Goal: Task Accomplishment & Management: Complete application form

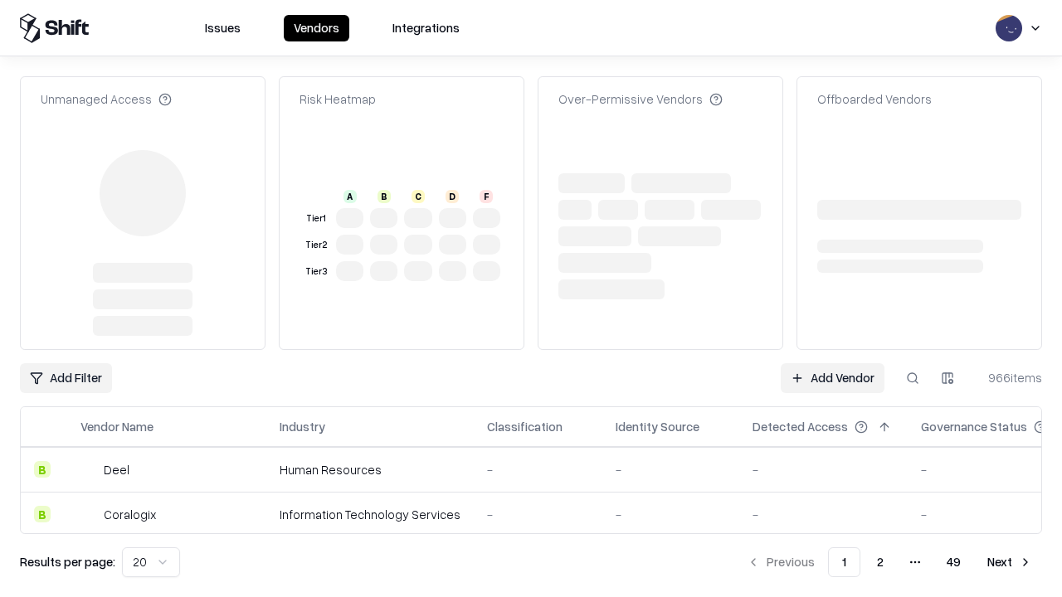
click at [832, 363] on link "Add Vendor" at bounding box center [833, 378] width 104 height 30
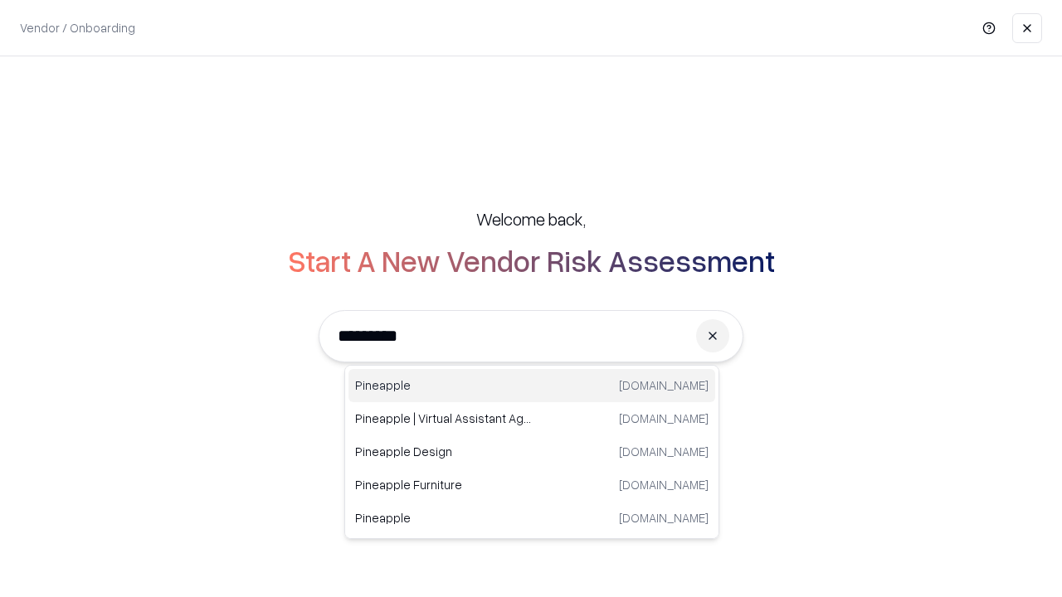
click at [532, 386] on div "Pineapple [DOMAIN_NAME]" at bounding box center [532, 385] width 367 height 33
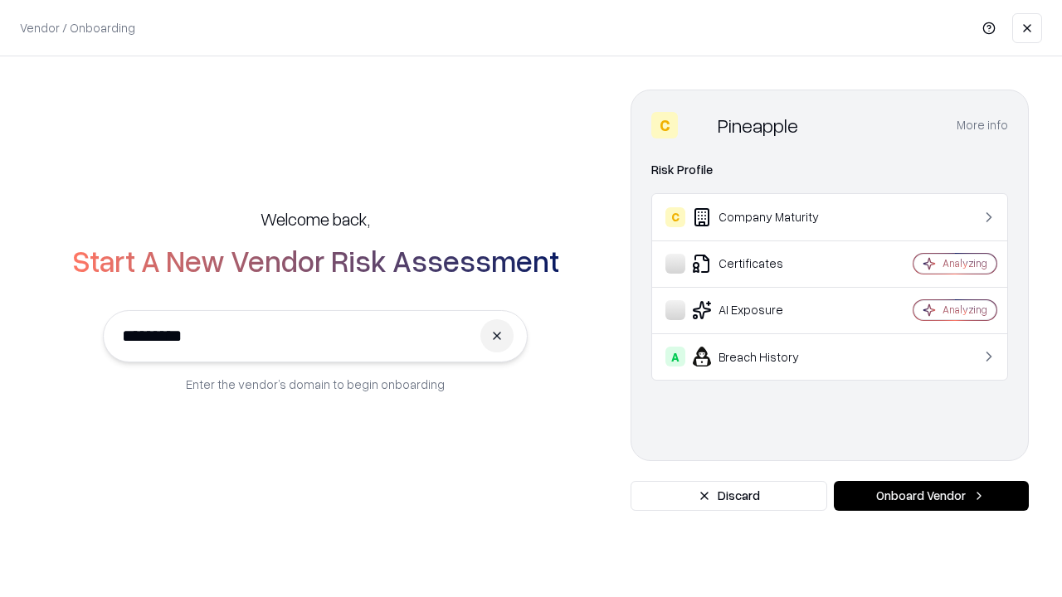
type input "*********"
click at [931, 496] on button "Onboard Vendor" at bounding box center [931, 496] width 195 height 30
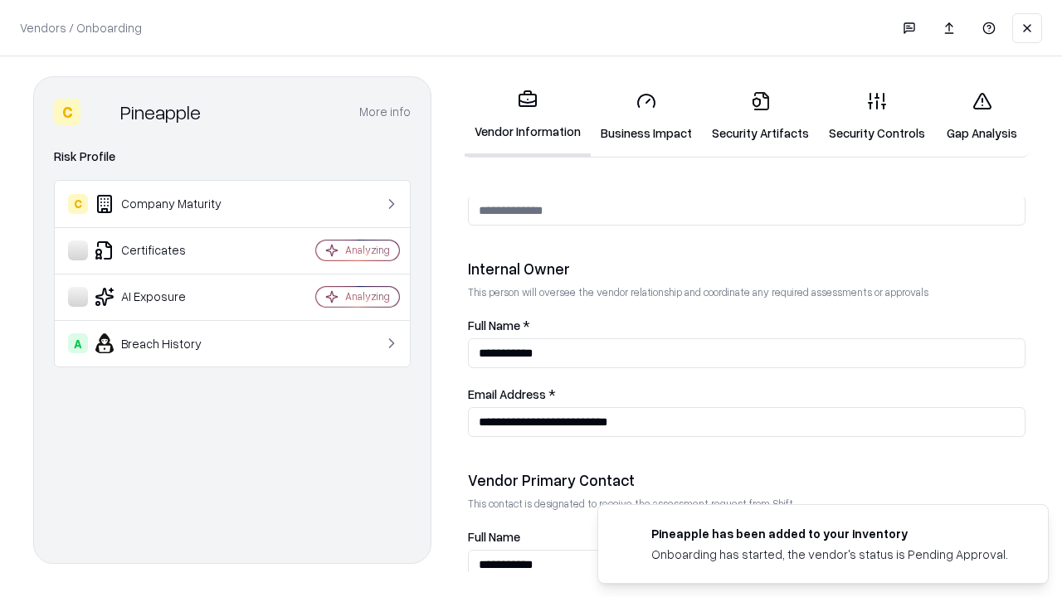
scroll to position [860, 0]
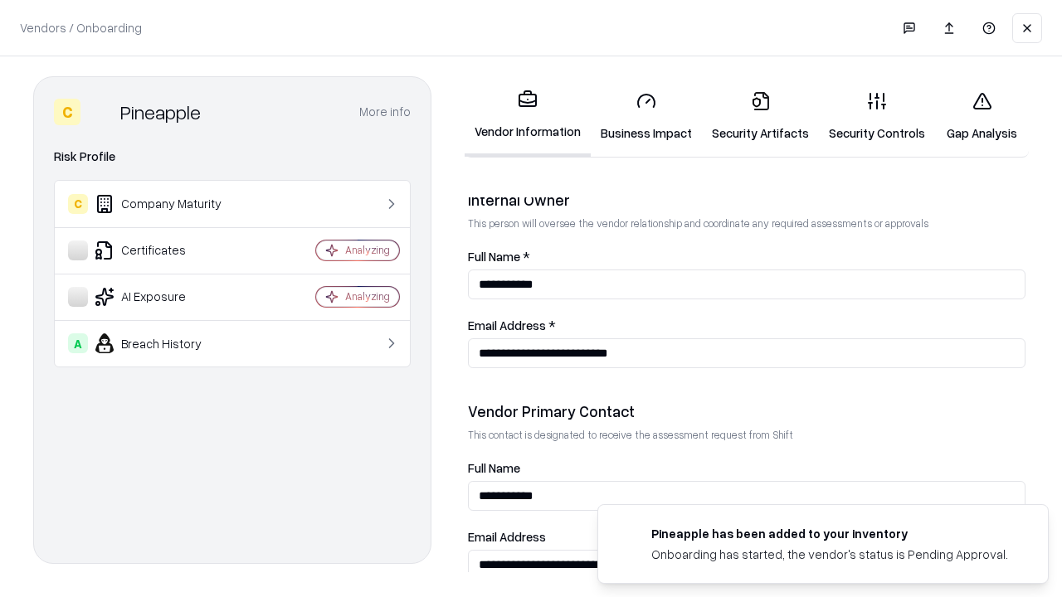
click at [760, 116] on link "Security Artifacts" at bounding box center [760, 116] width 117 height 77
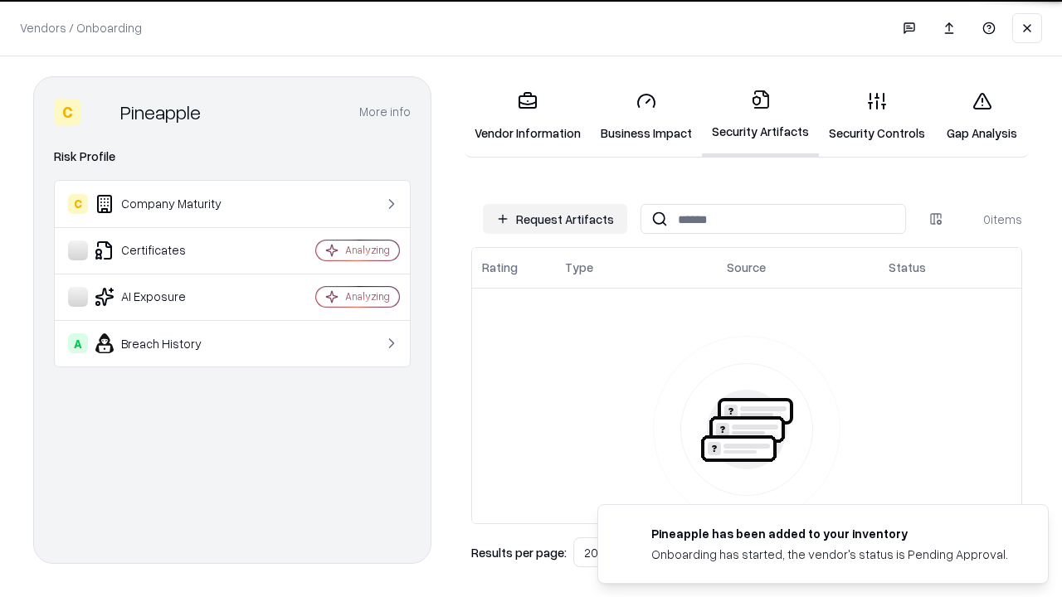
click at [555, 219] on button "Request Artifacts" at bounding box center [555, 219] width 144 height 30
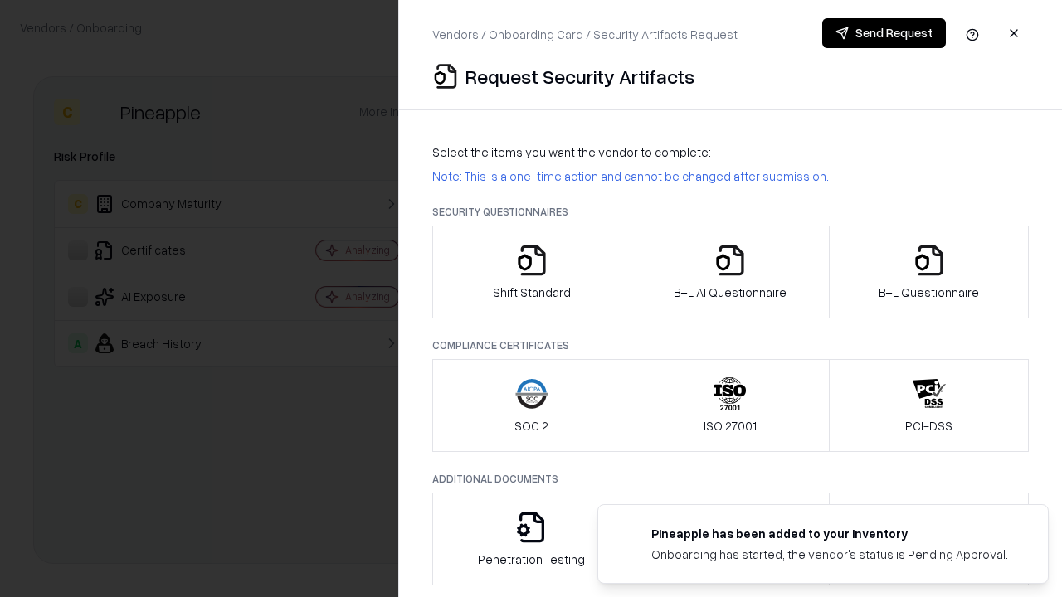
click at [929, 272] on icon "button" at bounding box center [929, 260] width 33 height 33
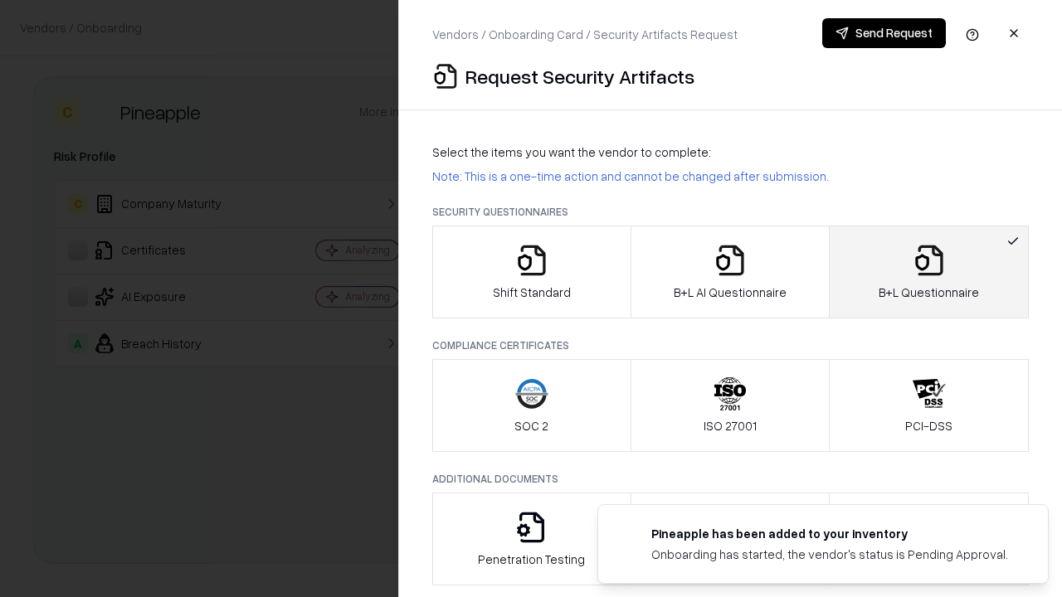
click at [729, 272] on icon "button" at bounding box center [730, 260] width 33 height 33
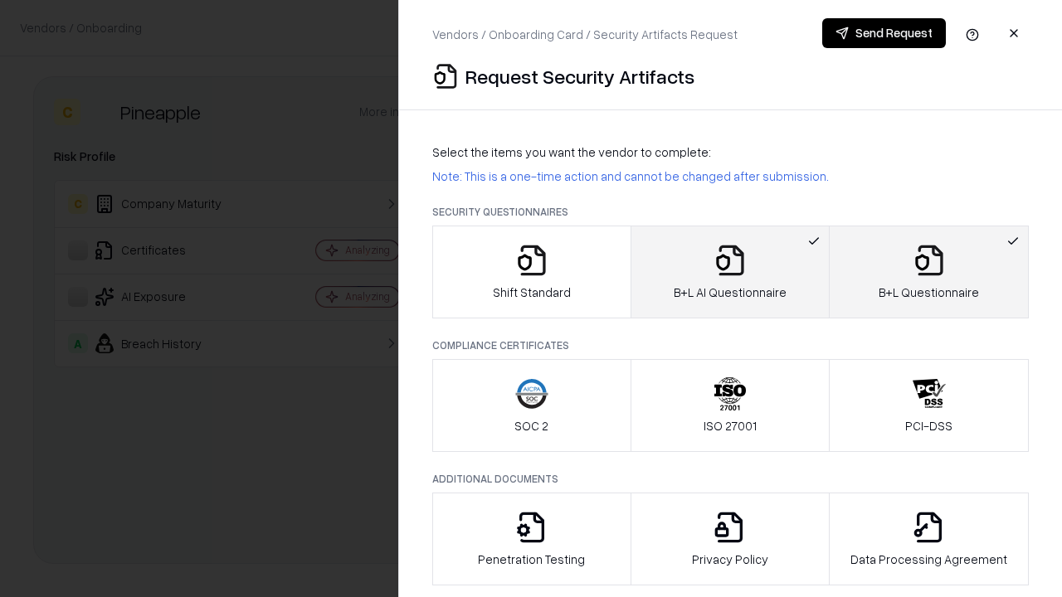
click at [884, 33] on button "Send Request" at bounding box center [884, 33] width 124 height 30
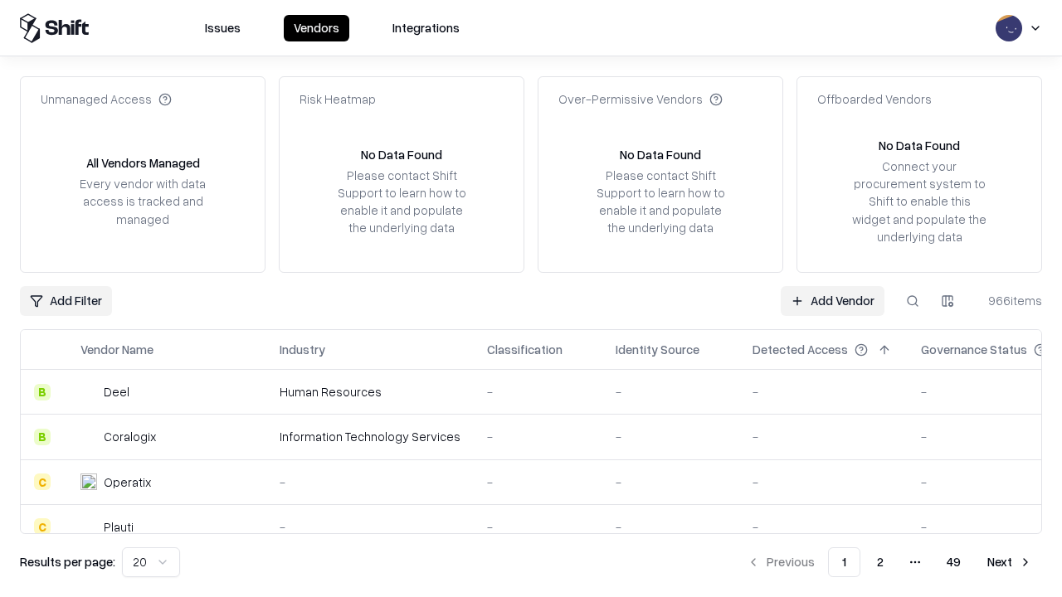
click at [913, 300] on button at bounding box center [913, 301] width 30 height 30
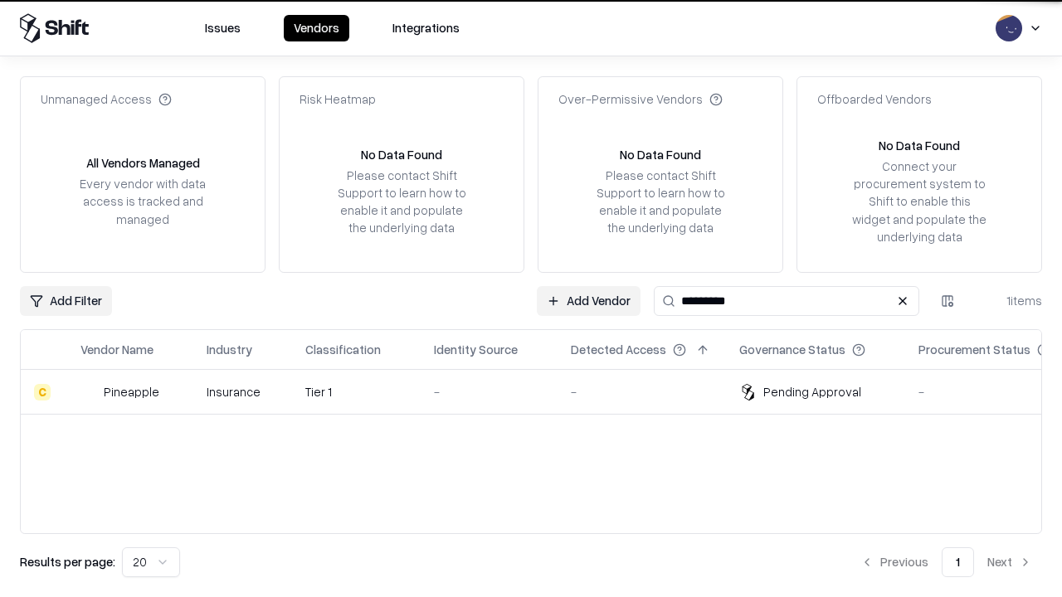
type input "*********"
click at [541, 392] on div "-" at bounding box center [489, 391] width 110 height 17
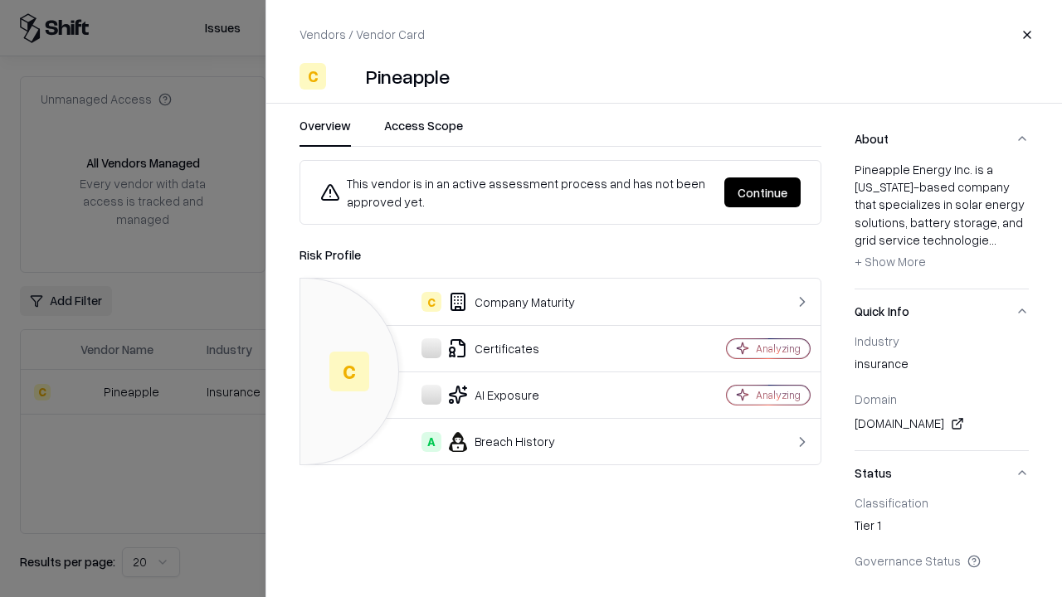
click at [763, 193] on button "Continue" at bounding box center [762, 193] width 76 height 30
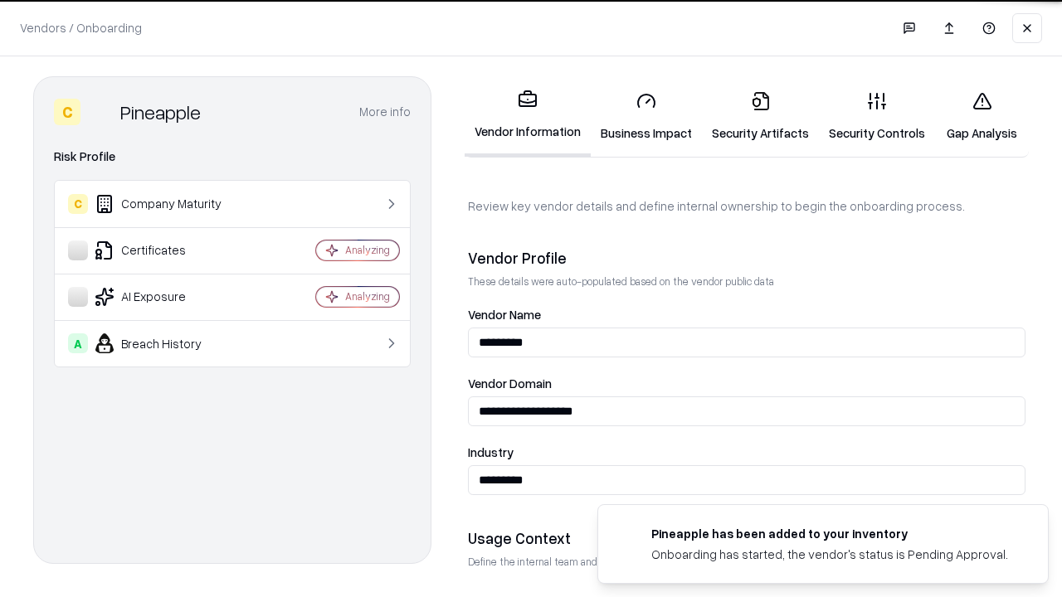
click at [760, 116] on link "Security Artifacts" at bounding box center [760, 116] width 117 height 77
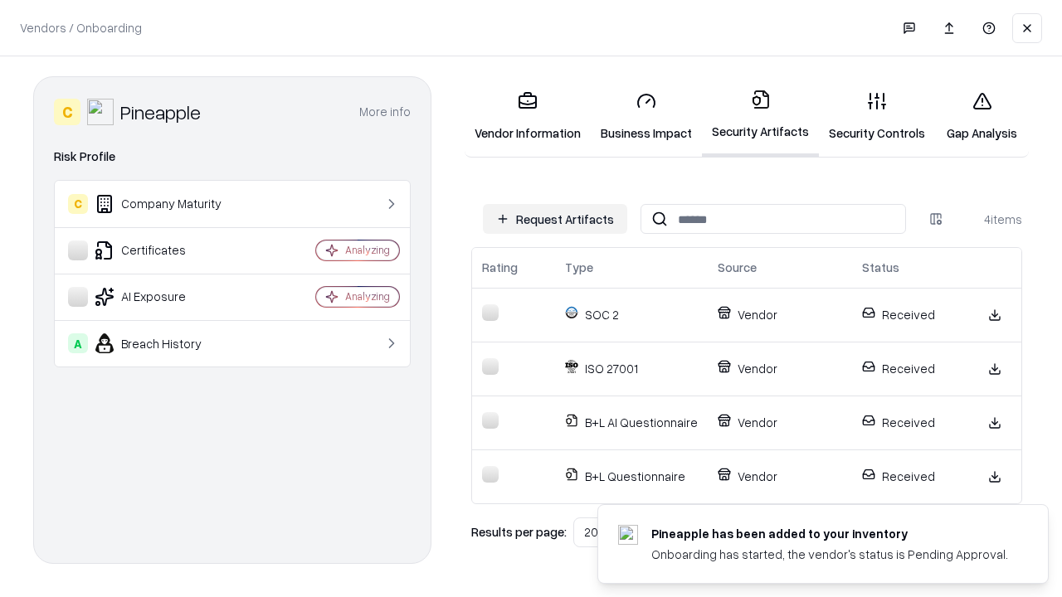
click at [982, 116] on link "Gap Analysis" at bounding box center [982, 116] width 94 height 77
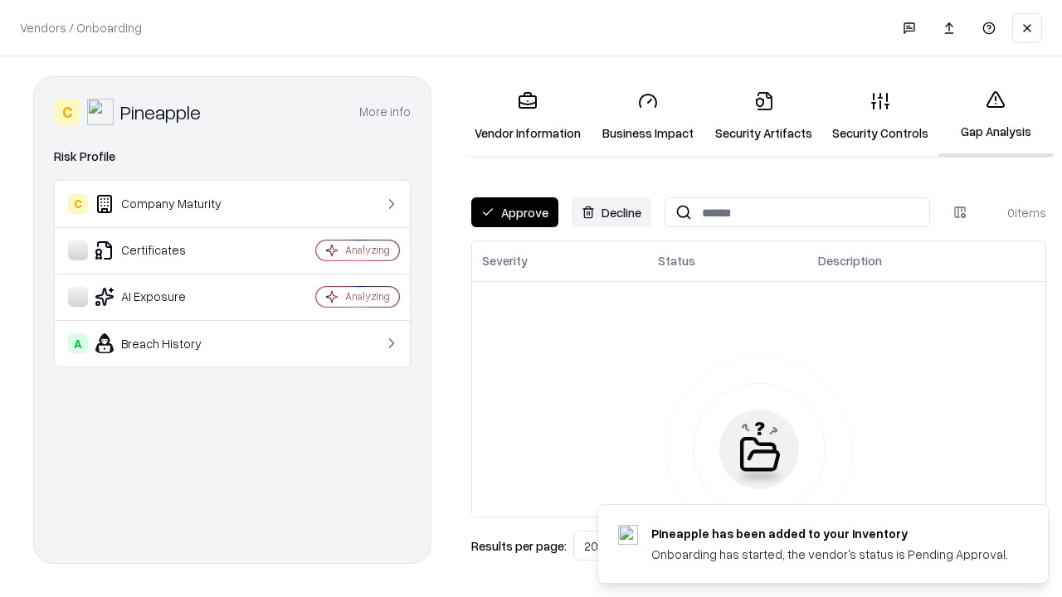
click at [514, 212] on button "Approve" at bounding box center [514, 212] width 87 height 30
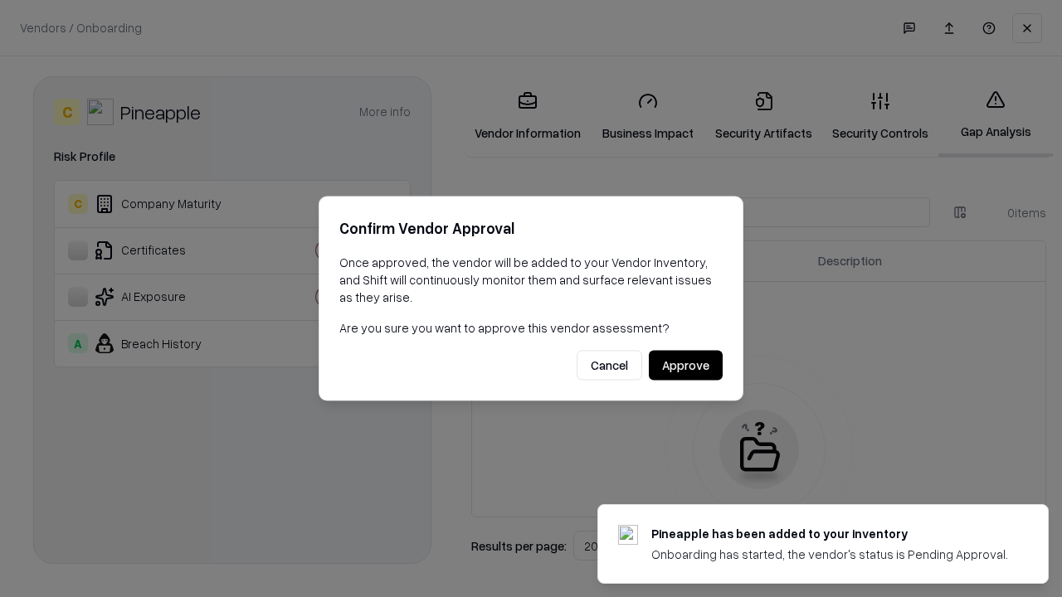
click at [685, 365] on button "Approve" at bounding box center [686, 366] width 74 height 30
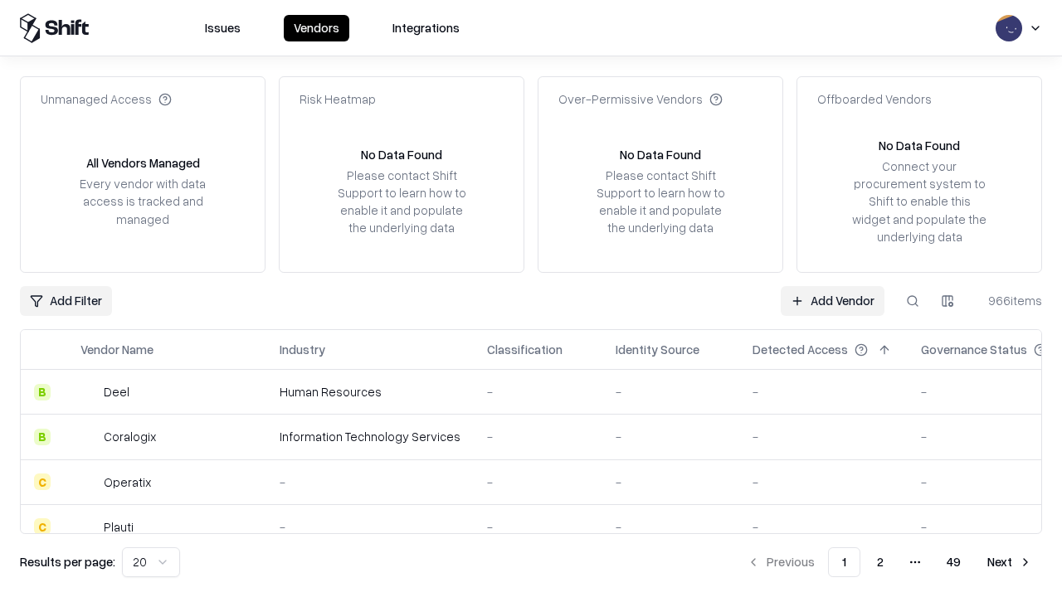
type input "*********"
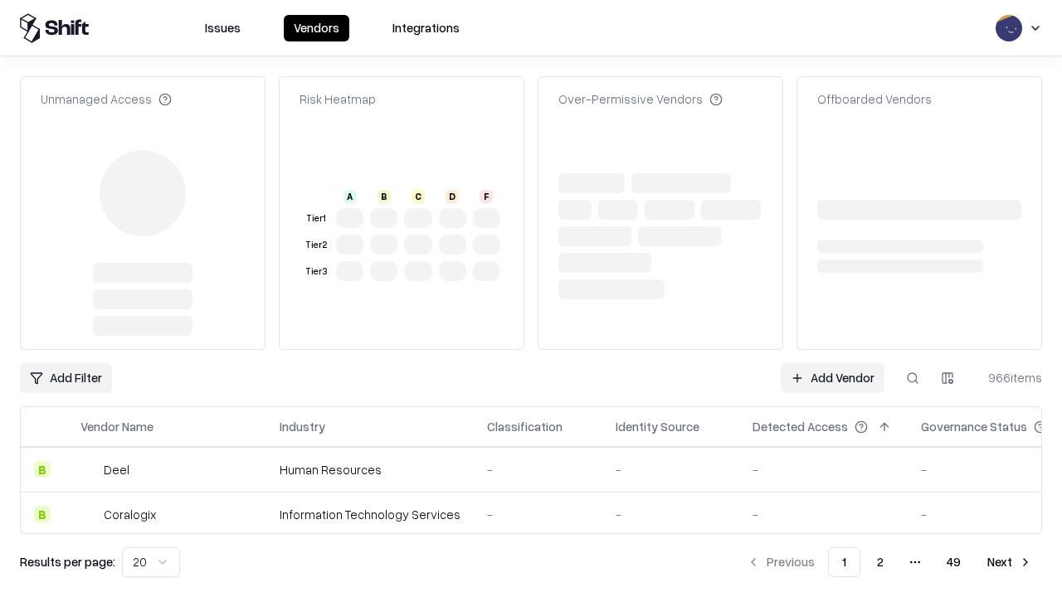
click at [832, 378] on link "Add Vendor" at bounding box center [833, 378] width 104 height 30
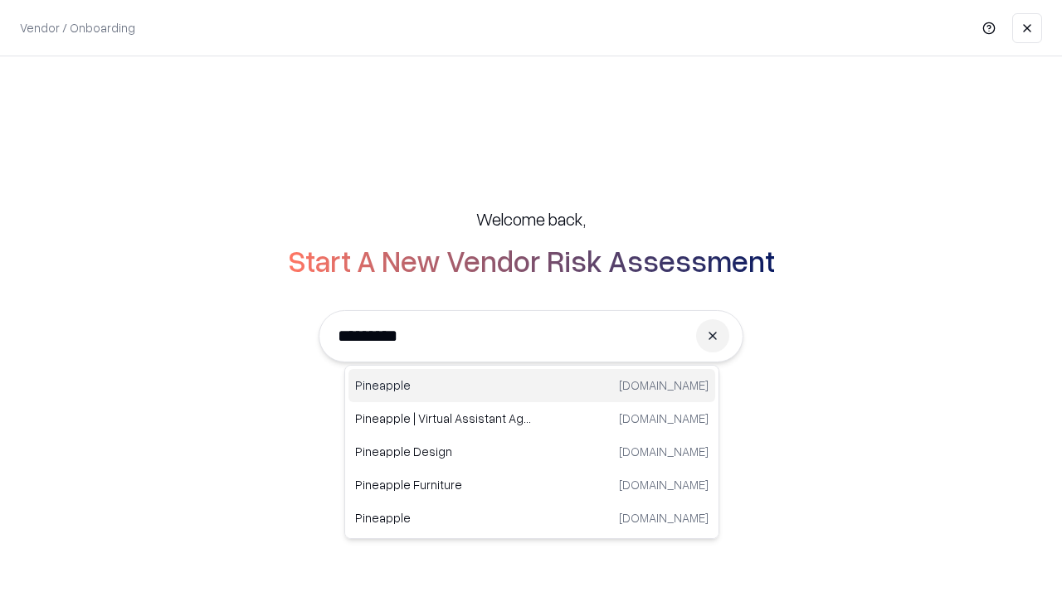
click at [532, 386] on div "Pineapple [DOMAIN_NAME]" at bounding box center [532, 385] width 367 height 33
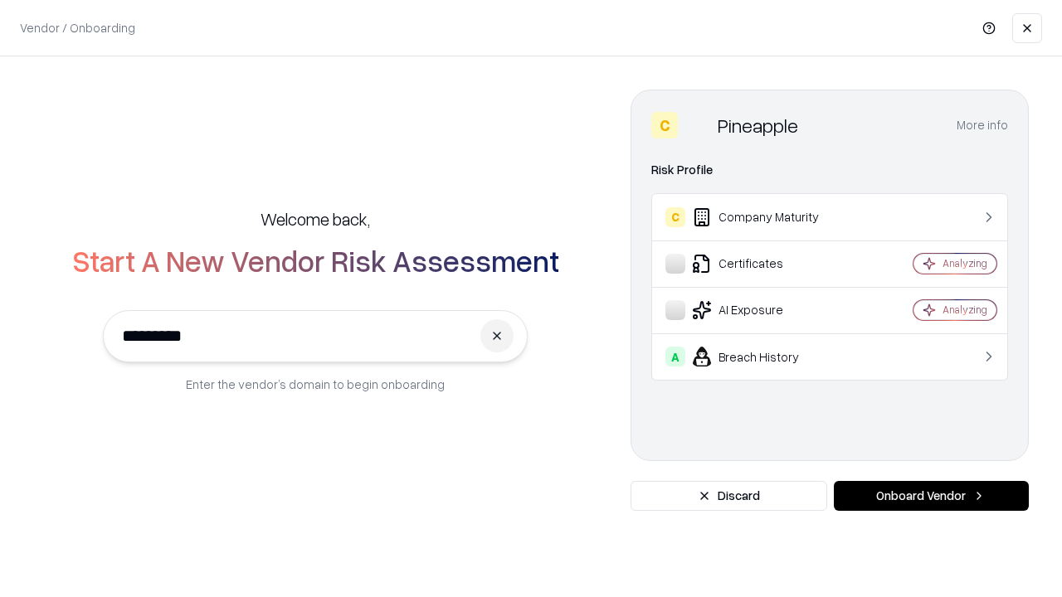
type input "*********"
click at [931, 496] on button "Onboard Vendor" at bounding box center [931, 496] width 195 height 30
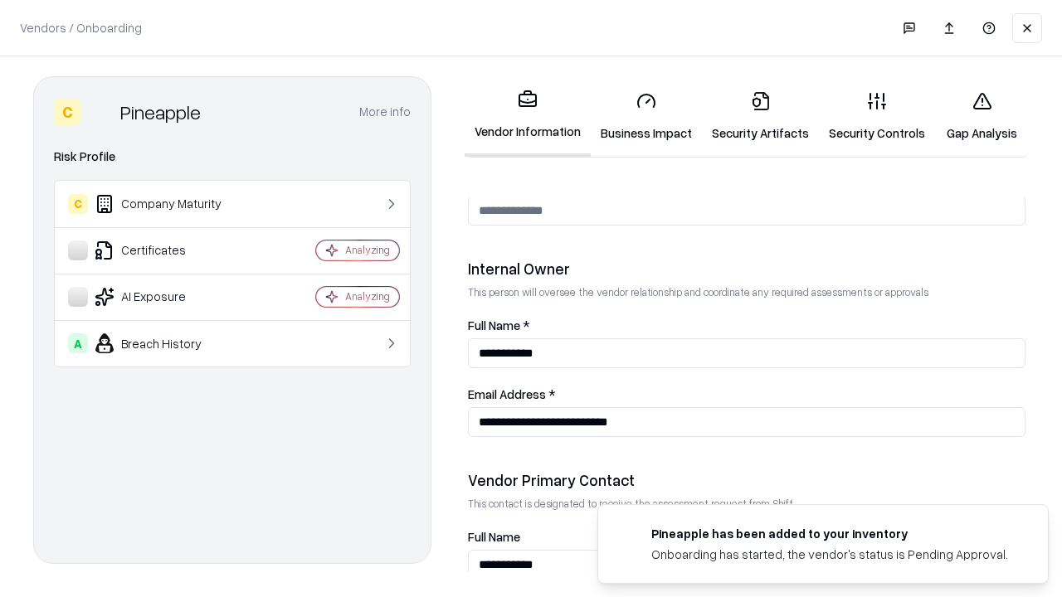
scroll to position [860, 0]
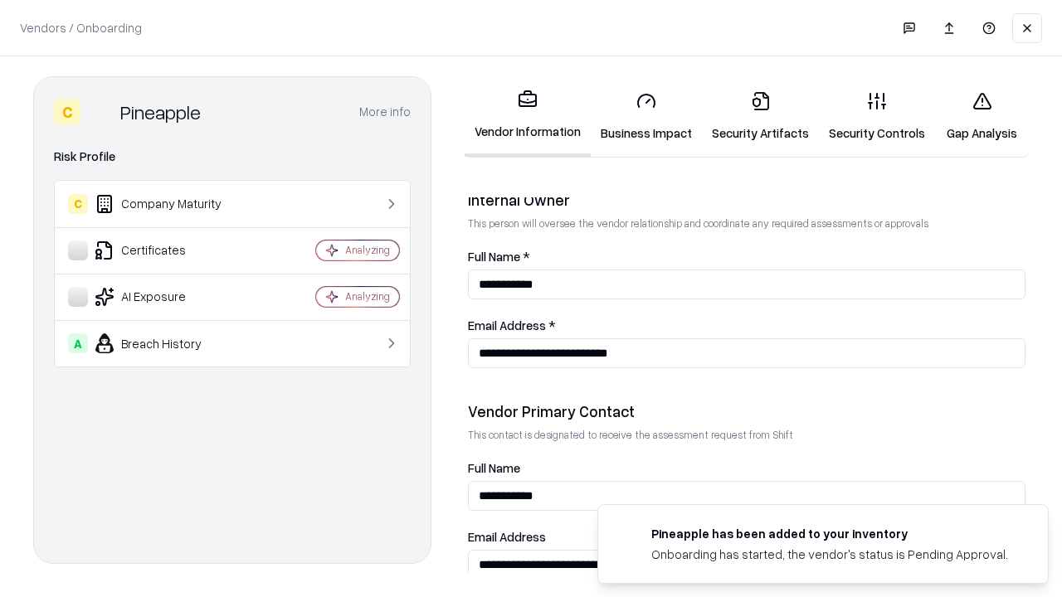
click at [982, 116] on link "Gap Analysis" at bounding box center [982, 116] width 94 height 77
